Goal: Task Accomplishment & Management: Use online tool/utility

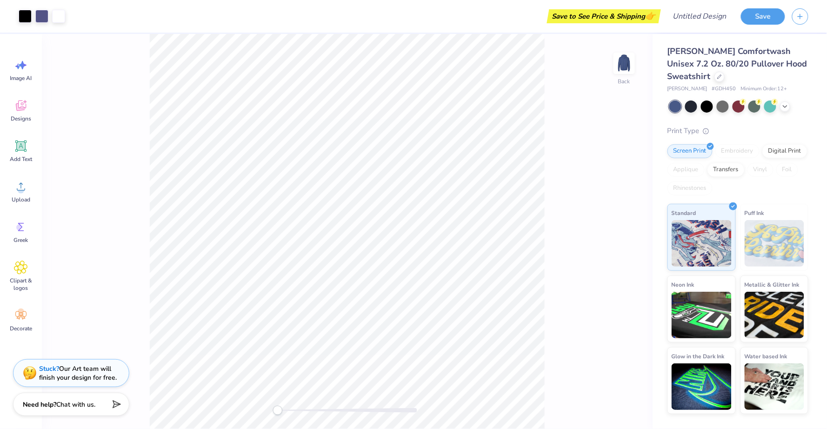
click at [722, 74] on icon at bounding box center [720, 76] width 5 height 5
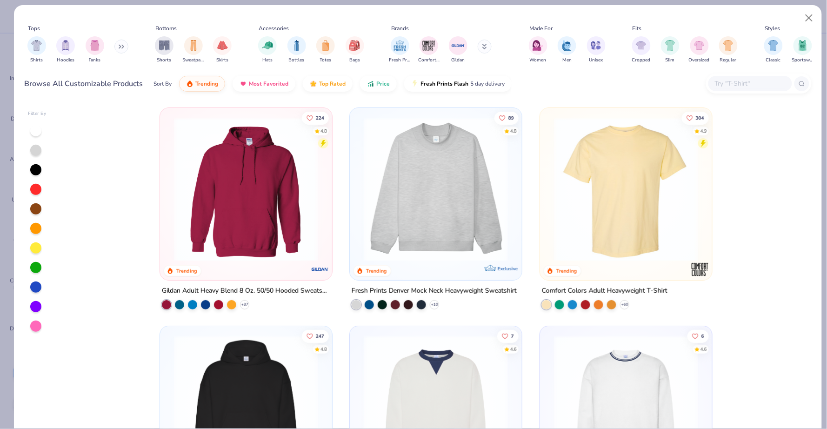
click at [593, 208] on img at bounding box center [627, 189] width 154 height 144
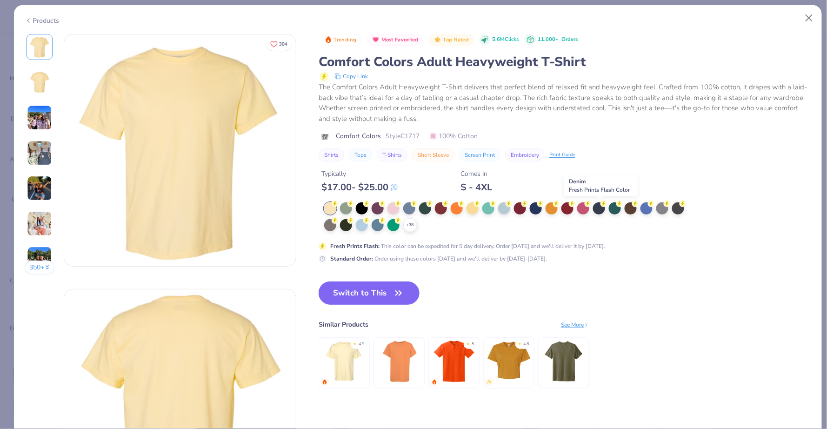
click at [645, 209] on div at bounding box center [647, 208] width 12 height 12
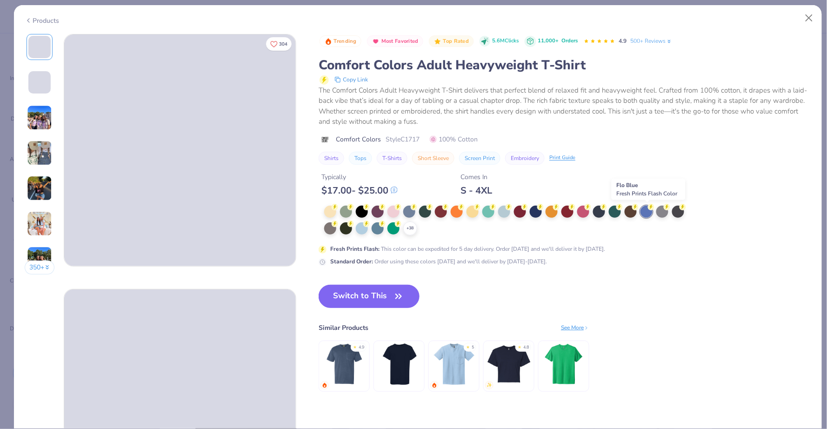
click at [389, 295] on button "Switch to This" at bounding box center [369, 296] width 101 height 23
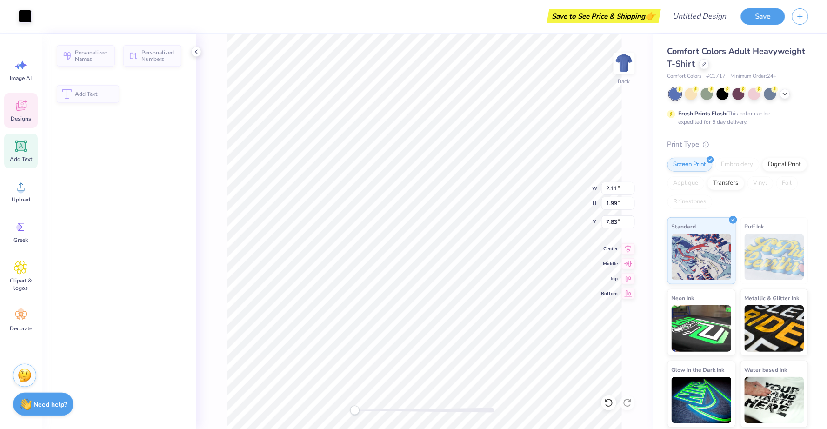
type input "2.11"
type input "1.99"
type input "7.83"
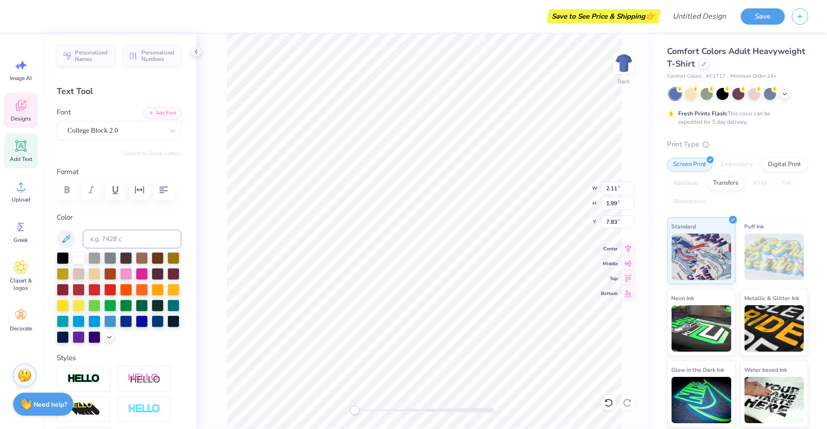
scroll to position [9, 0]
type textarea "25"
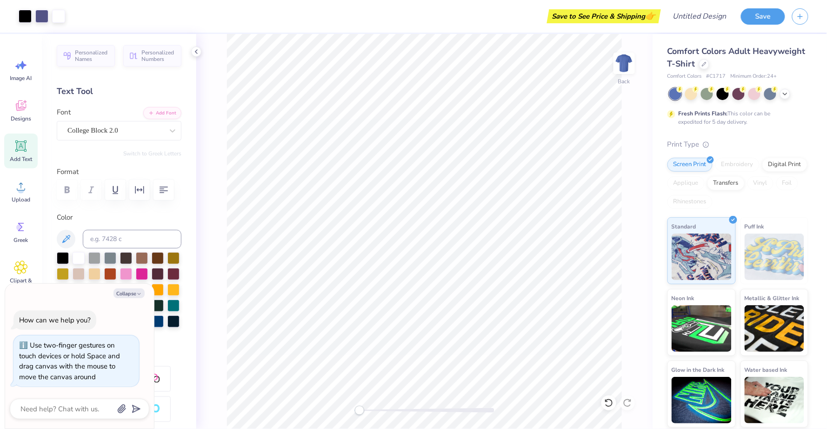
drag, startPoint x: 206, startPoint y: 175, endPoint x: 360, endPoint y: 411, distance: 281.5
click at [360, 411] on div "Accessibility label" at bounding box center [359, 410] width 9 height 9
click at [690, 96] on div at bounding box center [691, 94] width 12 height 12
drag, startPoint x: 360, startPoint y: 411, endPoint x: 786, endPoint y: 94, distance: 530.9
click at [786, 94] on icon at bounding box center [785, 92] width 7 height 7
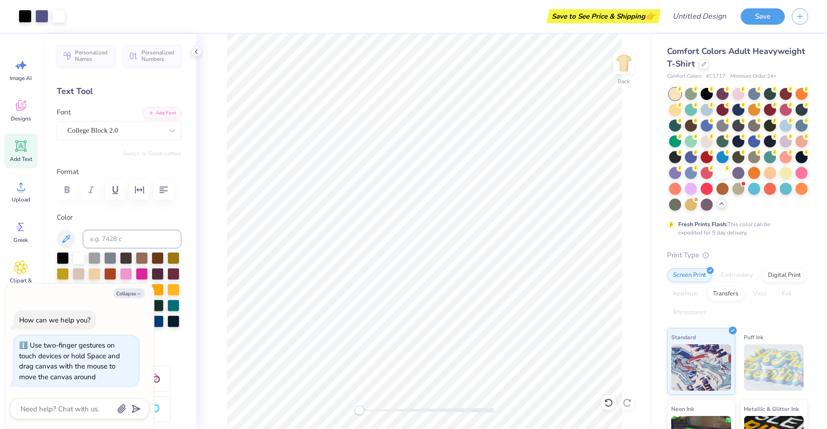
click at [739, 95] on div at bounding box center [739, 94] width 12 height 12
click at [713, 122] on div at bounding box center [707, 126] width 12 height 12
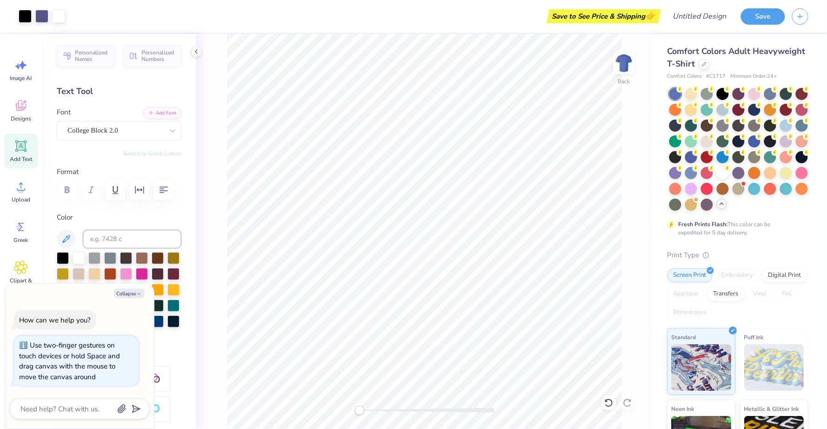
click at [740, 108] on span "Fresh Prints Flash Color" at bounding box center [738, 105] width 61 height 7
click at [745, 107] on div at bounding box center [739, 110] width 12 height 12
click at [777, 110] on div at bounding box center [771, 110] width 12 height 12
click at [682, 110] on div at bounding box center [676, 110] width 12 height 12
click at [780, 132] on div at bounding box center [786, 126] width 12 height 12
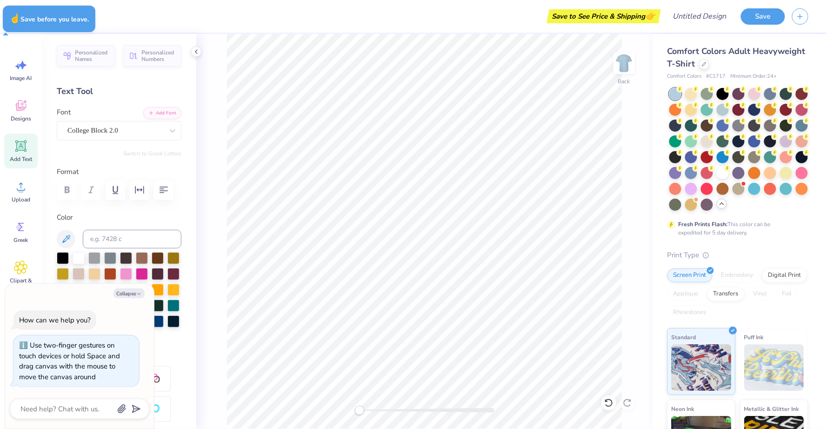
type textarea "x"
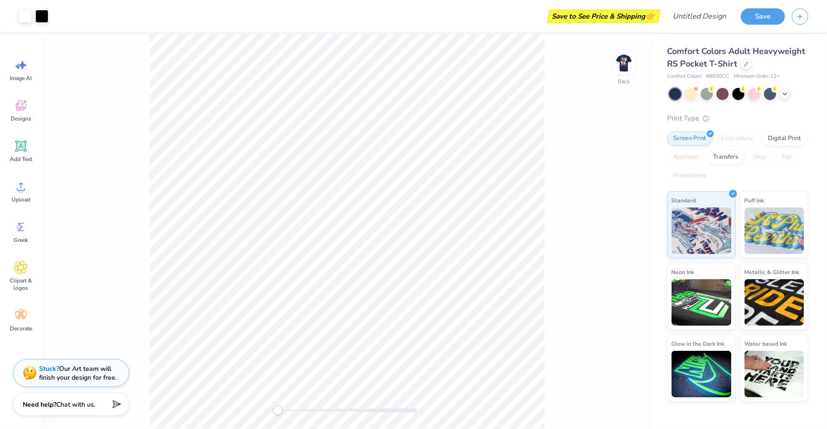
drag, startPoint x: 206, startPoint y: 175, endPoint x: 605, endPoint y: 59, distance: 415.9
click at [605, 59] on div "Back" at bounding box center [347, 231] width 611 height 395
click at [632, 60] on img at bounding box center [624, 63] width 19 height 19
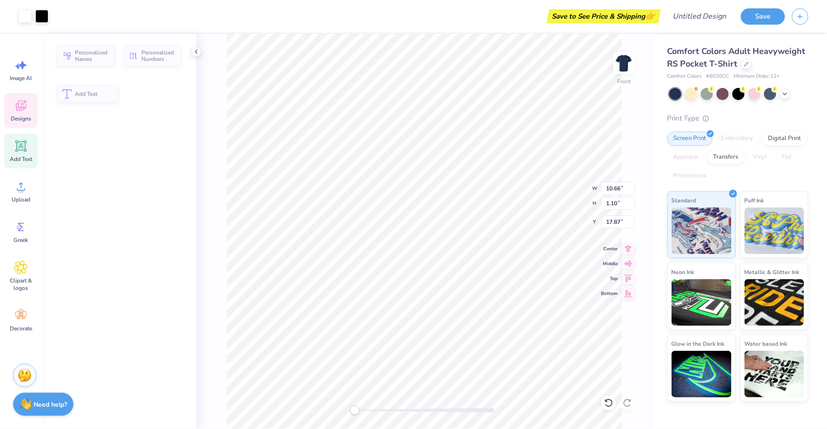
type input "10.66"
type input "1.10"
type input "17.87"
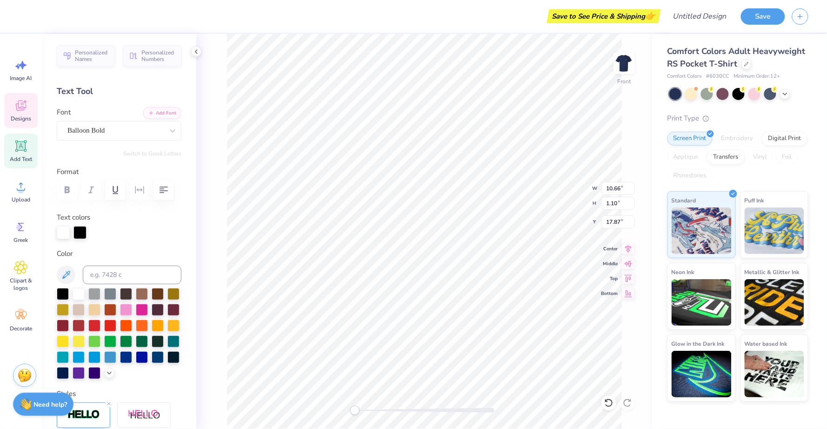
scroll to position [9, 5]
type textarea "DALLAS, TX FALL 2025"
drag, startPoint x: 355, startPoint y: 412, endPoint x: 367, endPoint y: 412, distance: 11.6
click at [367, 412] on div "Accessibility label" at bounding box center [366, 410] width 9 height 9
click at [364, 410] on div "Accessibility label" at bounding box center [363, 410] width 9 height 9
